Goal: Task Accomplishment & Management: Use online tool/utility

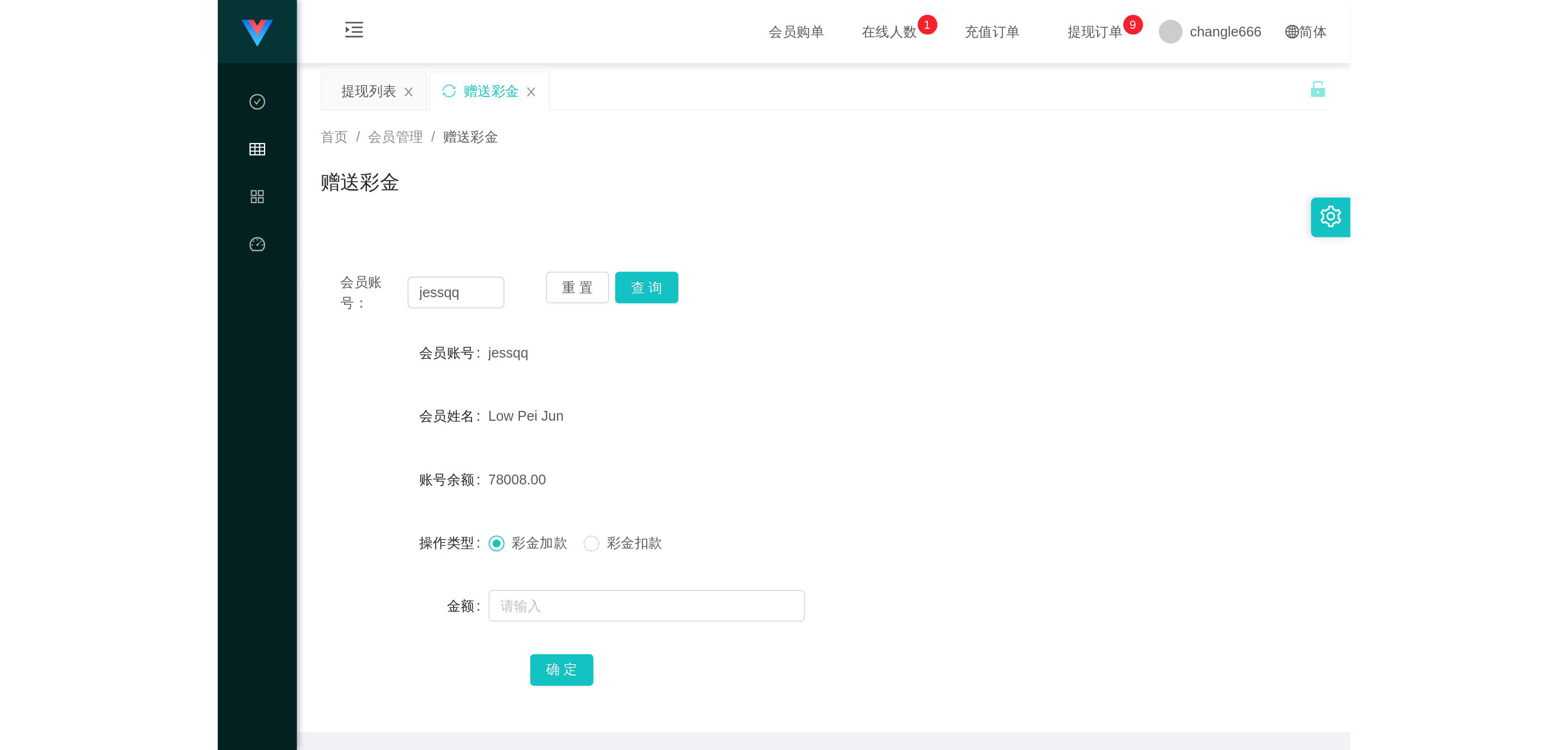
scroll to position [41, 0]
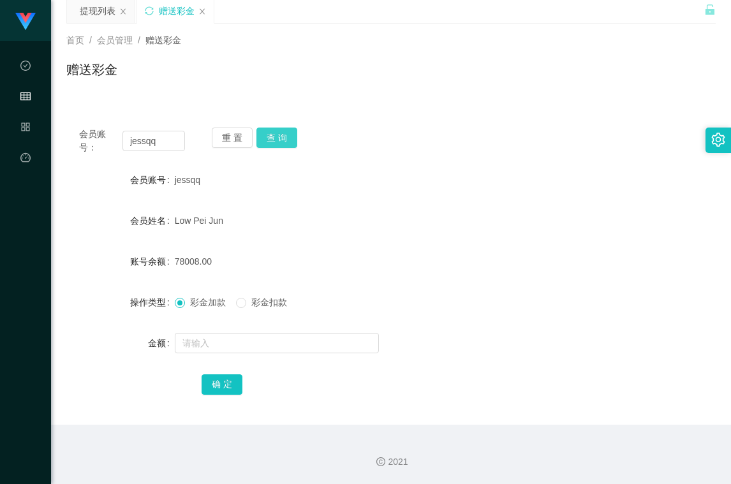
click at [267, 135] on button "查 询" at bounding box center [276, 138] width 41 height 20
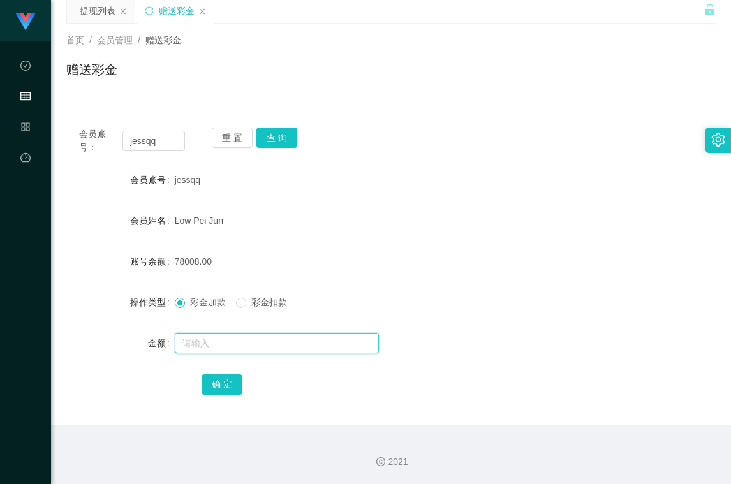
click at [228, 335] on input "text" at bounding box center [277, 343] width 204 height 20
type input "15"
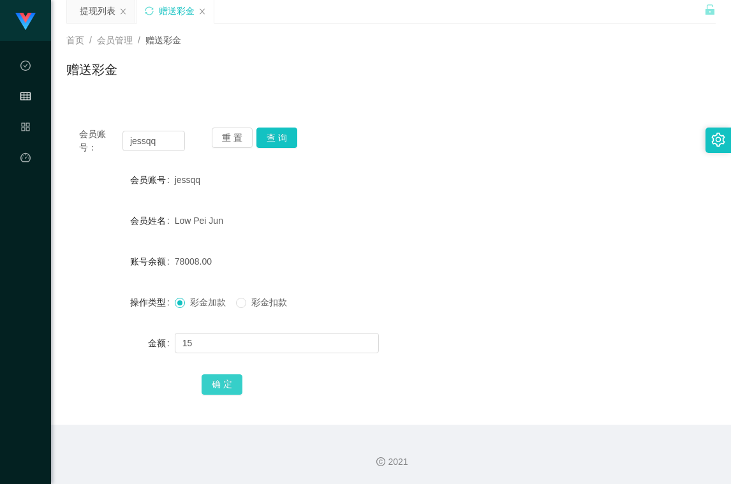
click at [217, 381] on button "确 定" at bounding box center [222, 384] width 41 height 20
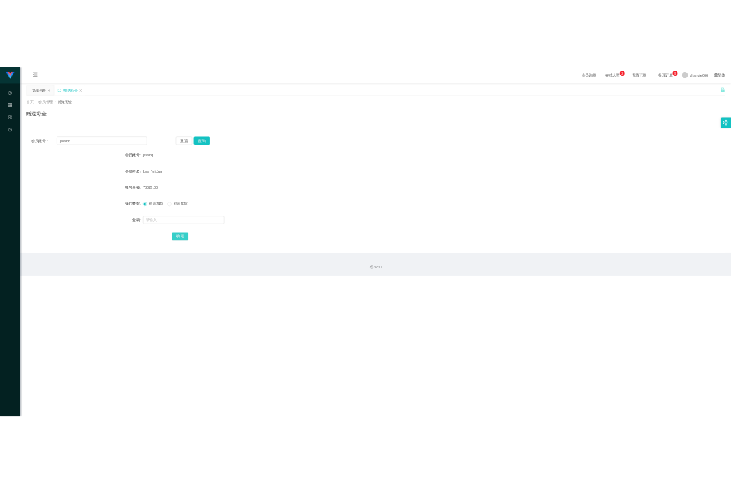
scroll to position [0, 0]
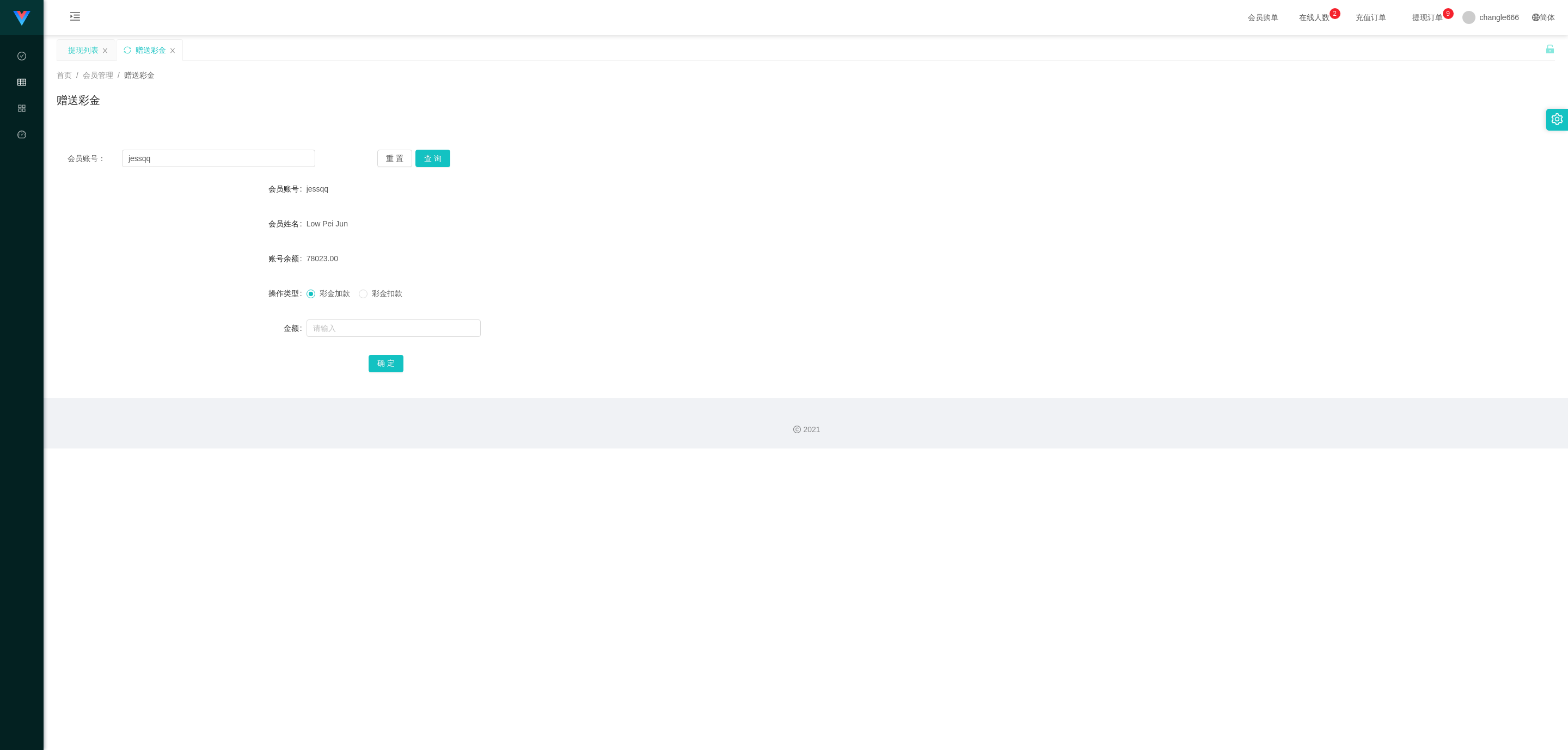
click at [73, 44] on div "提现列表" at bounding box center [84, 50] width 31 height 20
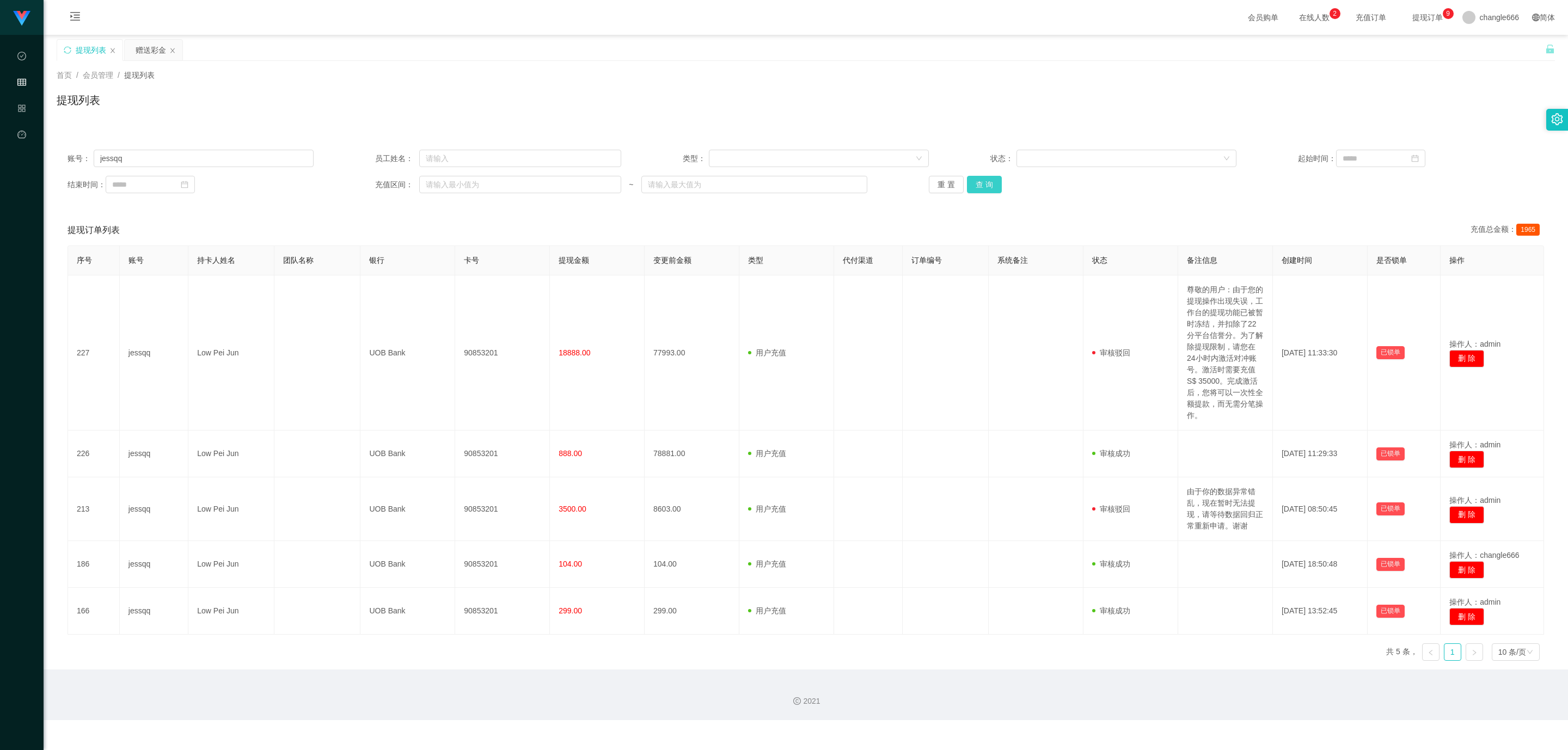
click at [623, 183] on button "查 询" at bounding box center [984, 184] width 35 height 17
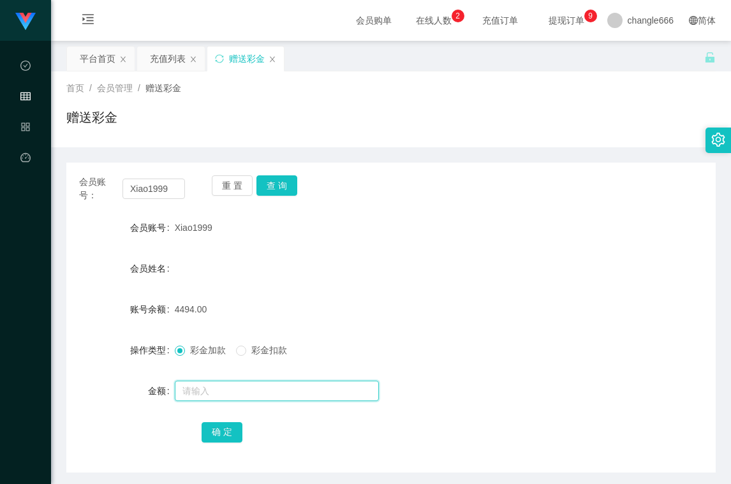
click at [282, 390] on input "text" at bounding box center [277, 391] width 204 height 20
type input "15"
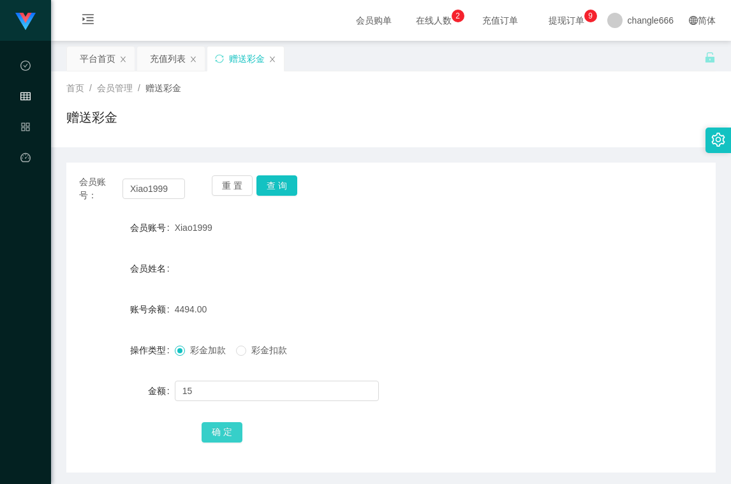
click at [212, 434] on button "确 定" at bounding box center [222, 432] width 41 height 20
click at [603, 207] on div "会员账号： Xiao1999 重 置 查 询 会员账号 Xiao1999 会员姓名 账号余额 4509.00 操作类型 彩金加款 彩金扣款 金额 确 定" at bounding box center [390, 318] width 649 height 310
drag, startPoint x: 508, startPoint y: 267, endPoint x: 451, endPoint y: 219, distance: 73.7
click at [508, 267] on div "会员姓名" at bounding box center [390, 269] width 649 height 26
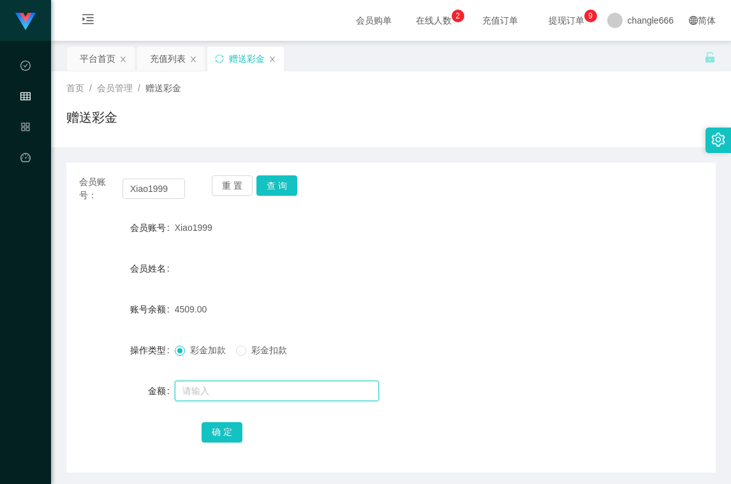
click at [210, 385] on input "text" at bounding box center [277, 391] width 204 height 20
type input "8"
drag, startPoint x: 224, startPoint y: 436, endPoint x: 247, endPoint y: 400, distance: 42.5
click at [224, 436] on button "确 定" at bounding box center [222, 432] width 41 height 20
